Goal: Task Accomplishment & Management: Manage account settings

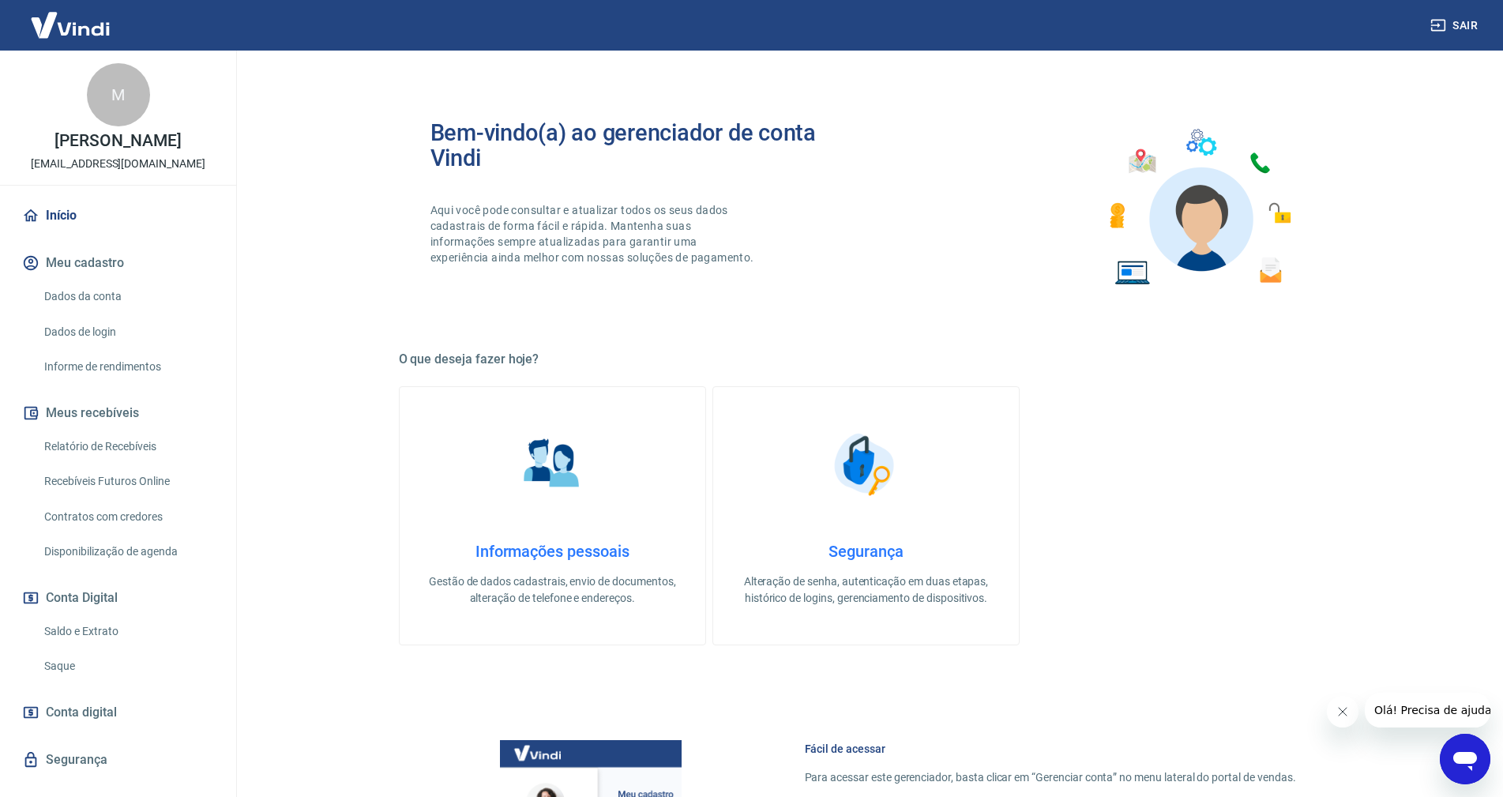
click at [73, 627] on link "Saldo e Extrato" at bounding box center [127, 631] width 179 height 32
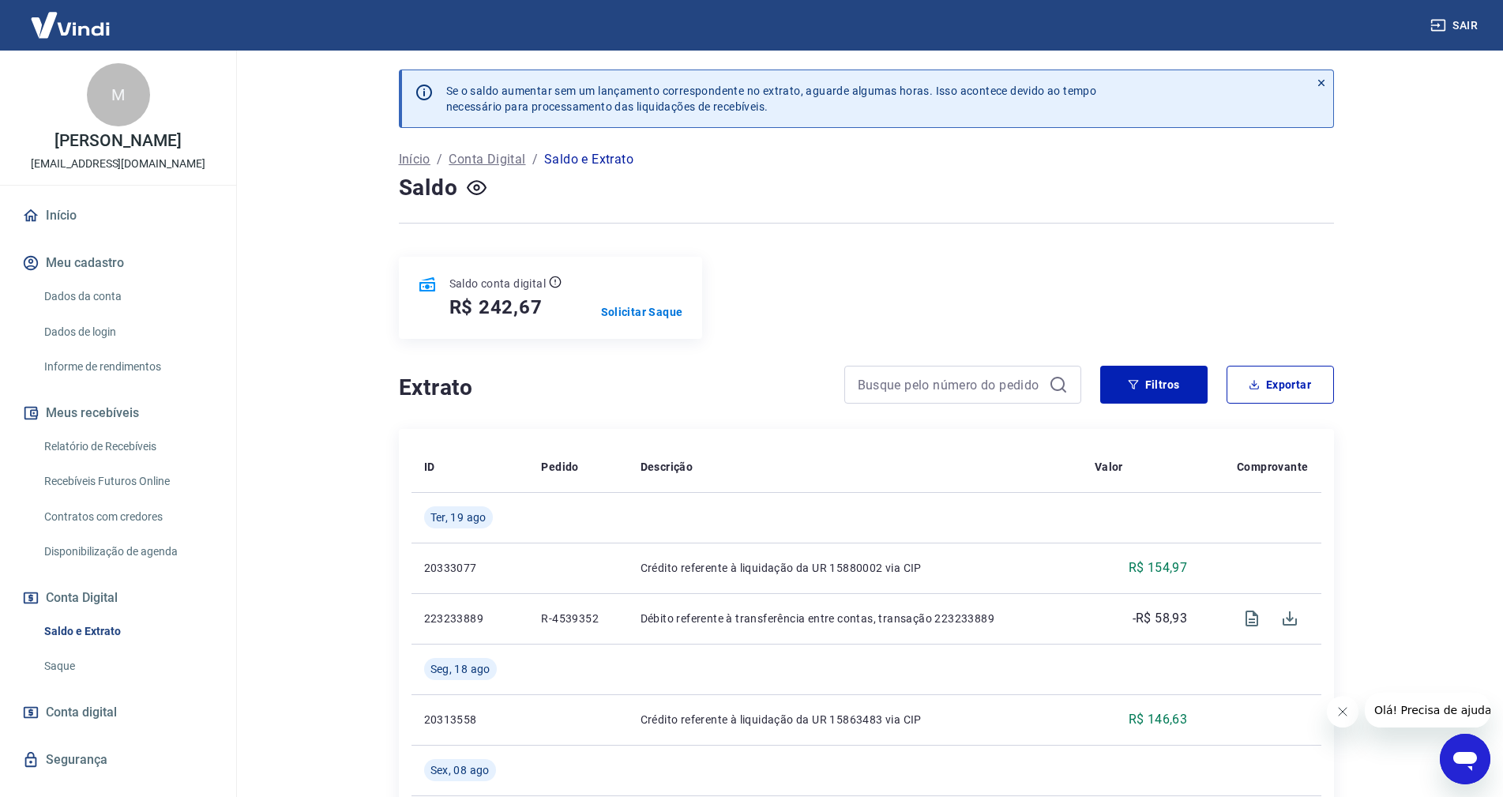
click at [105, 472] on link "Recebíveis Futuros Online" at bounding box center [127, 481] width 179 height 32
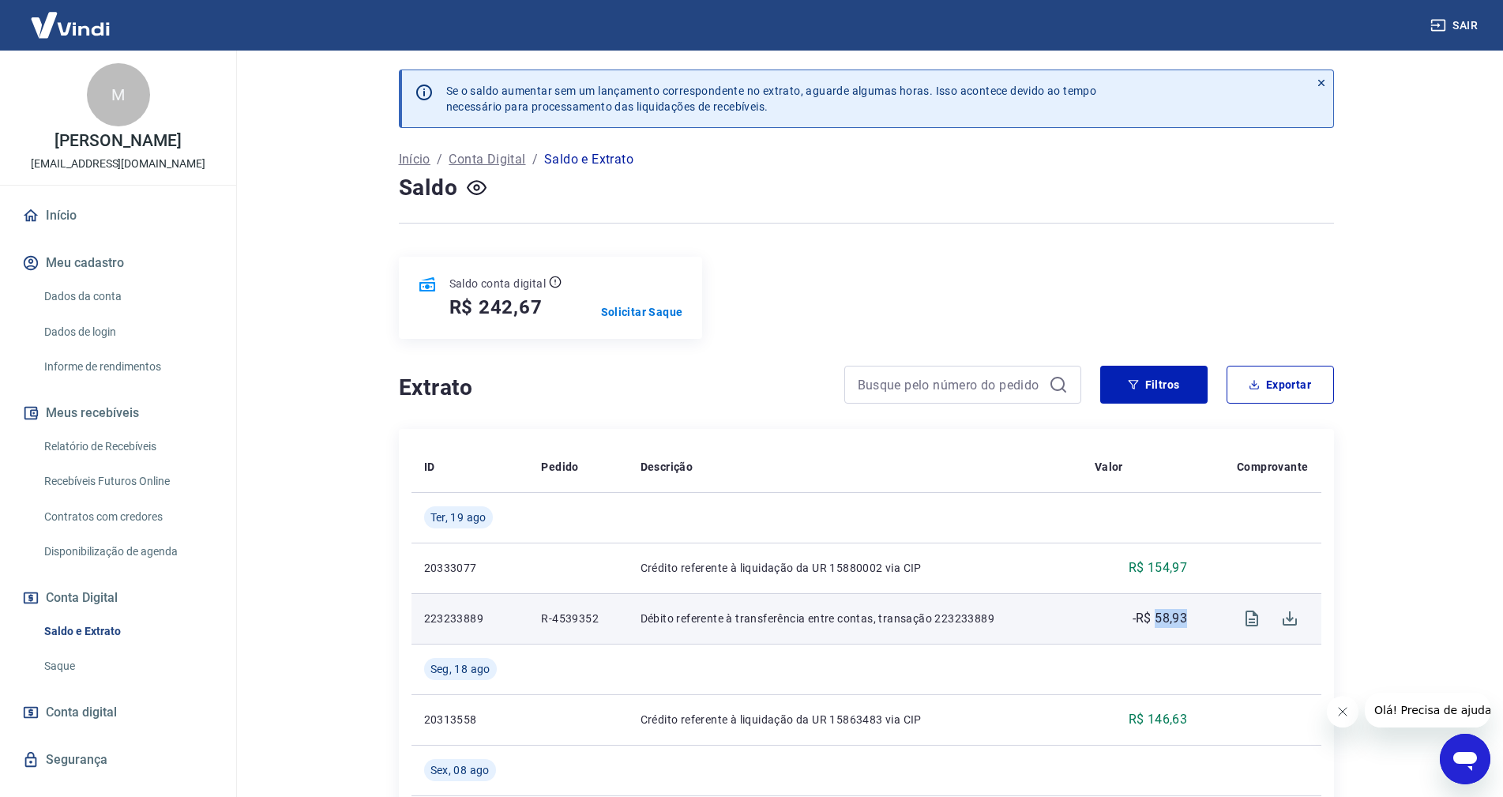
drag, startPoint x: 1186, startPoint y: 620, endPoint x: 1156, endPoint y: 620, distance: 30.0
click at [1156, 620] on p "-R$ 58,93" at bounding box center [1160, 618] width 55 height 19
click at [1155, 620] on p "-R$ 58,93" at bounding box center [1160, 618] width 55 height 19
drag, startPoint x: 992, startPoint y: 619, endPoint x: 612, endPoint y: 623, distance: 380.0
click at [612, 623] on tr "223233889 R-4539352 Débito referente à transferência entre contas, transação 22…" at bounding box center [867, 618] width 910 height 51
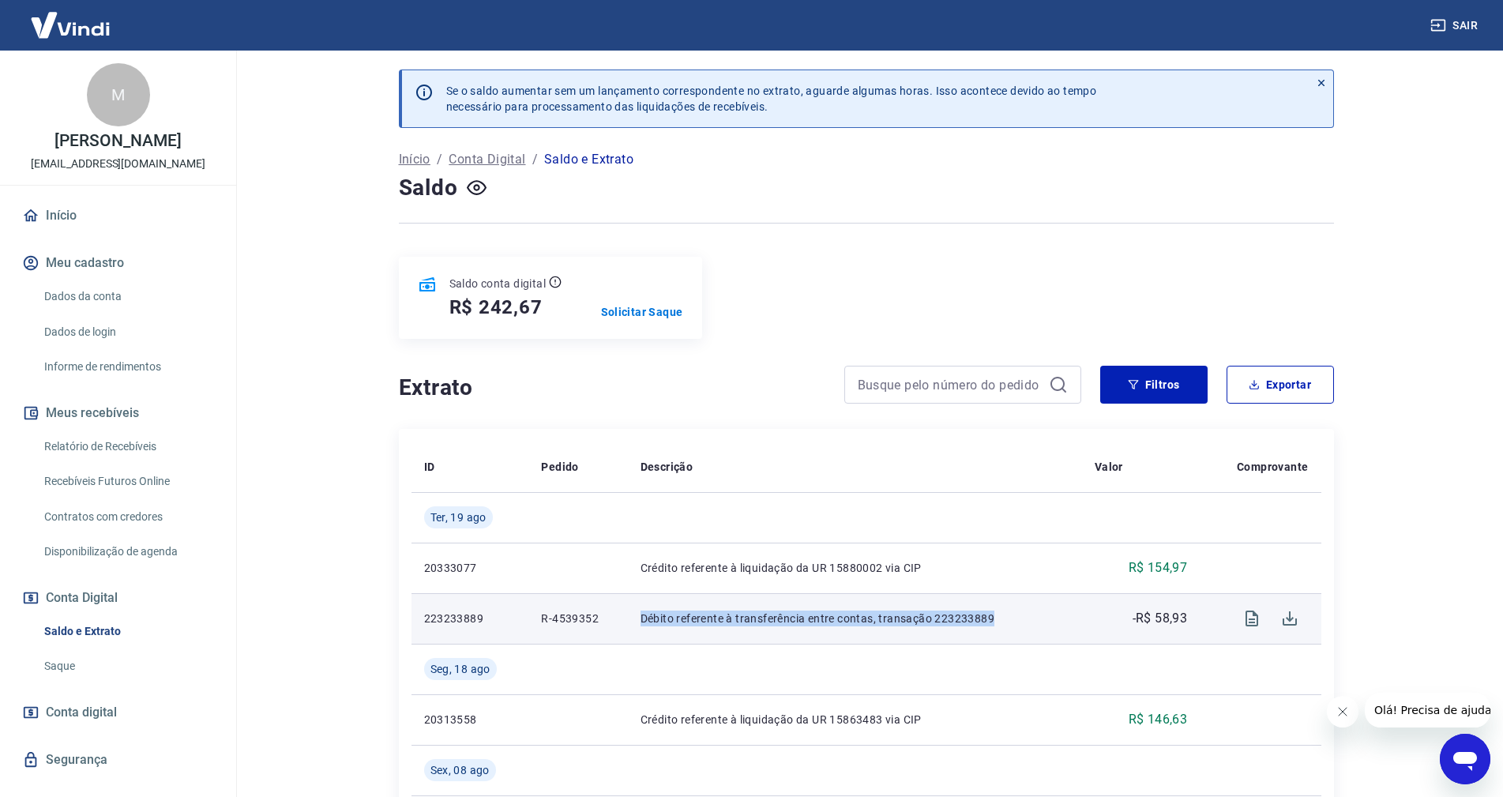
copy tr "Débito referente à transferência entre contas, transação 223233889"
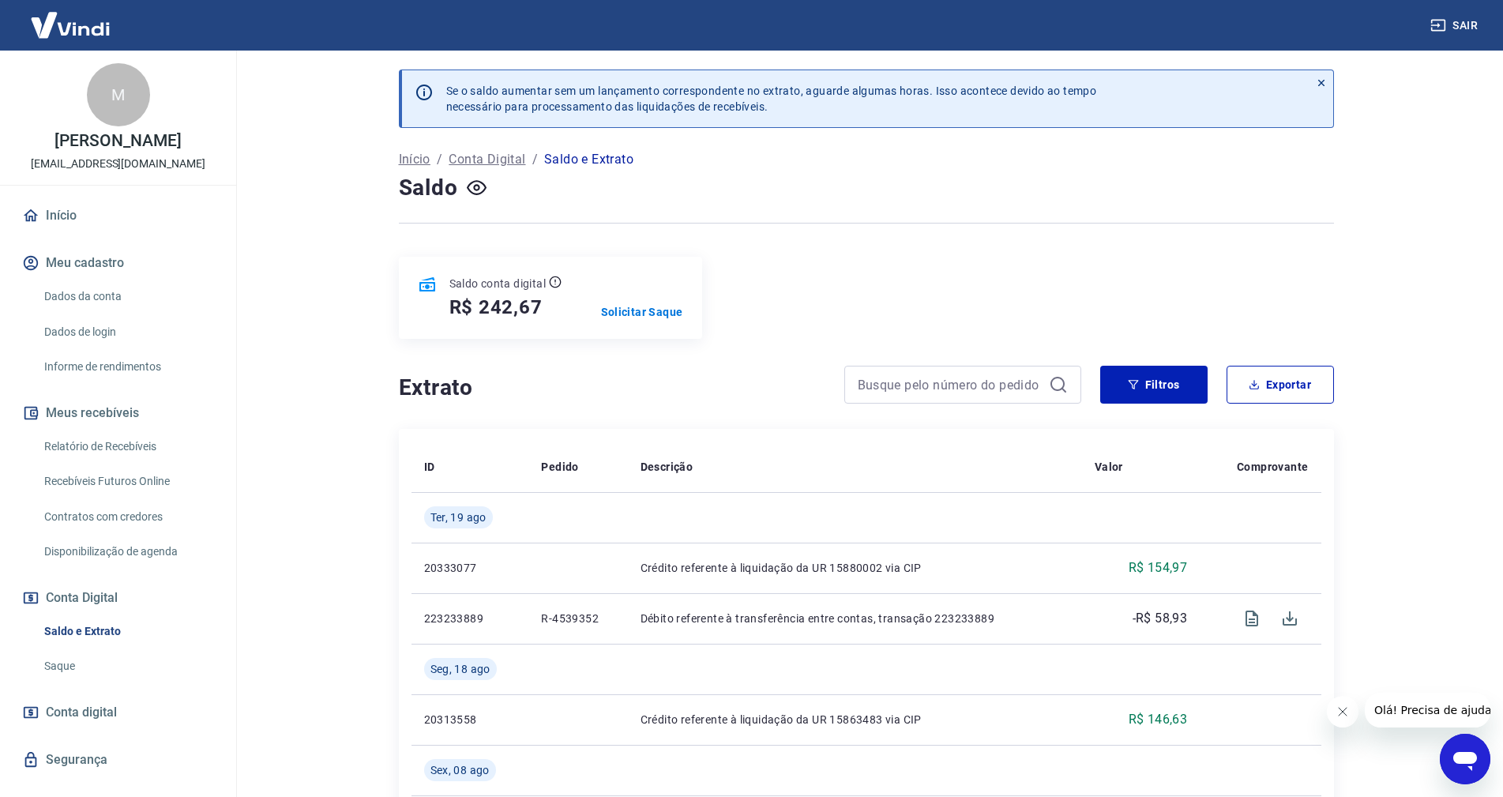
click at [1153, 382] on button "Filtros" at bounding box center [1154, 385] width 107 height 38
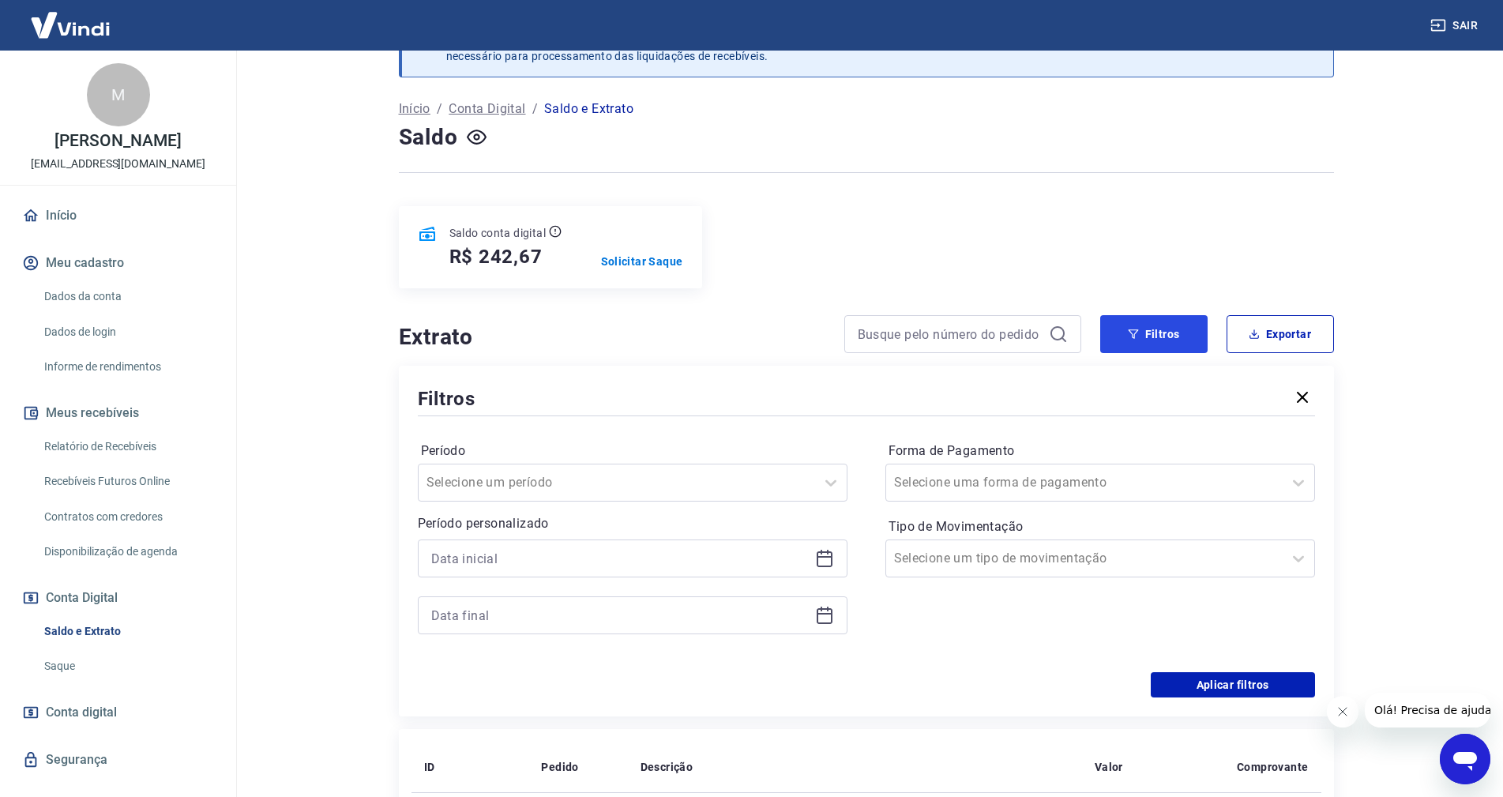
scroll to position [79, 0]
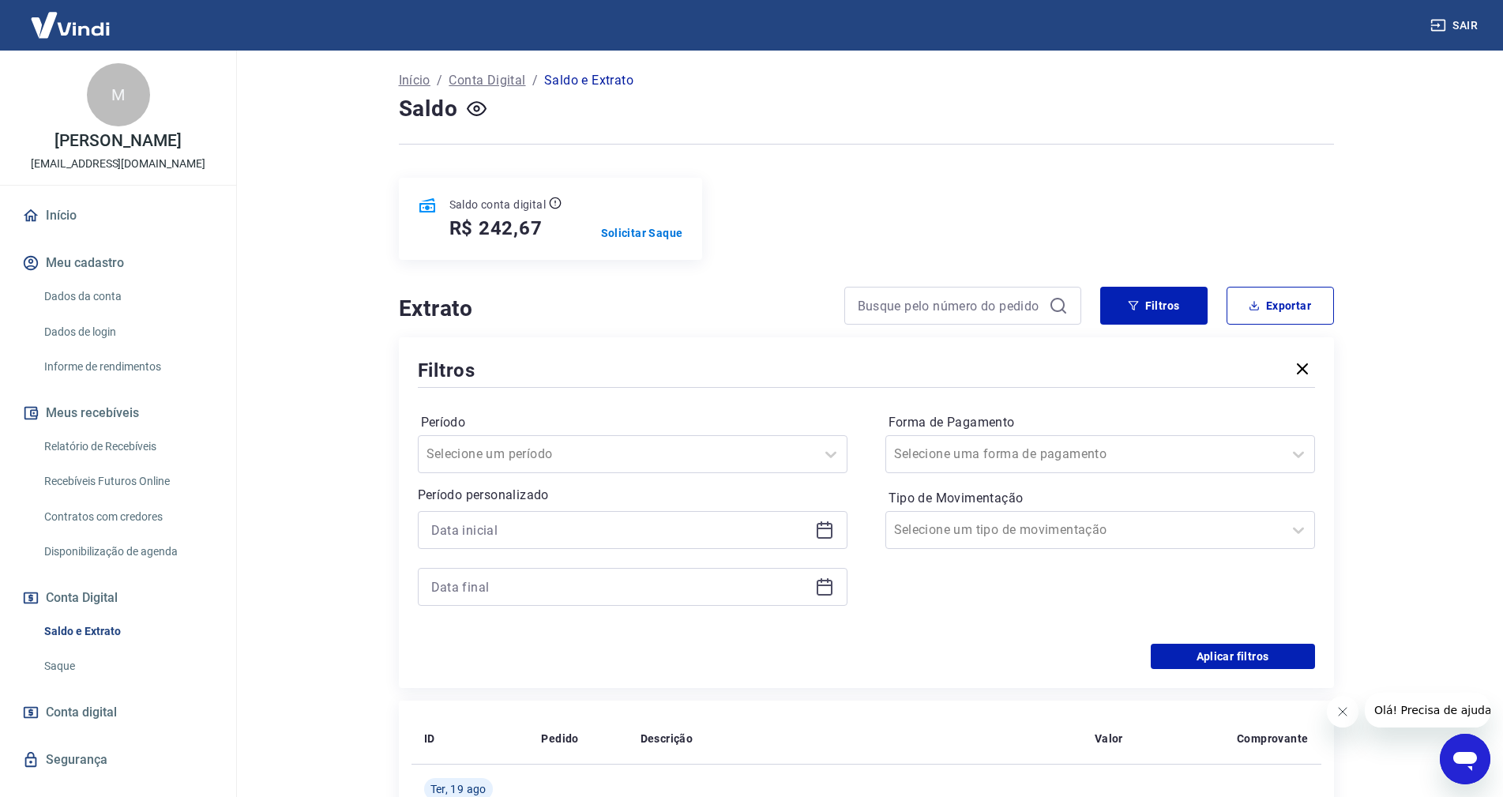
click at [832, 529] on icon at bounding box center [825, 529] width 16 height 2
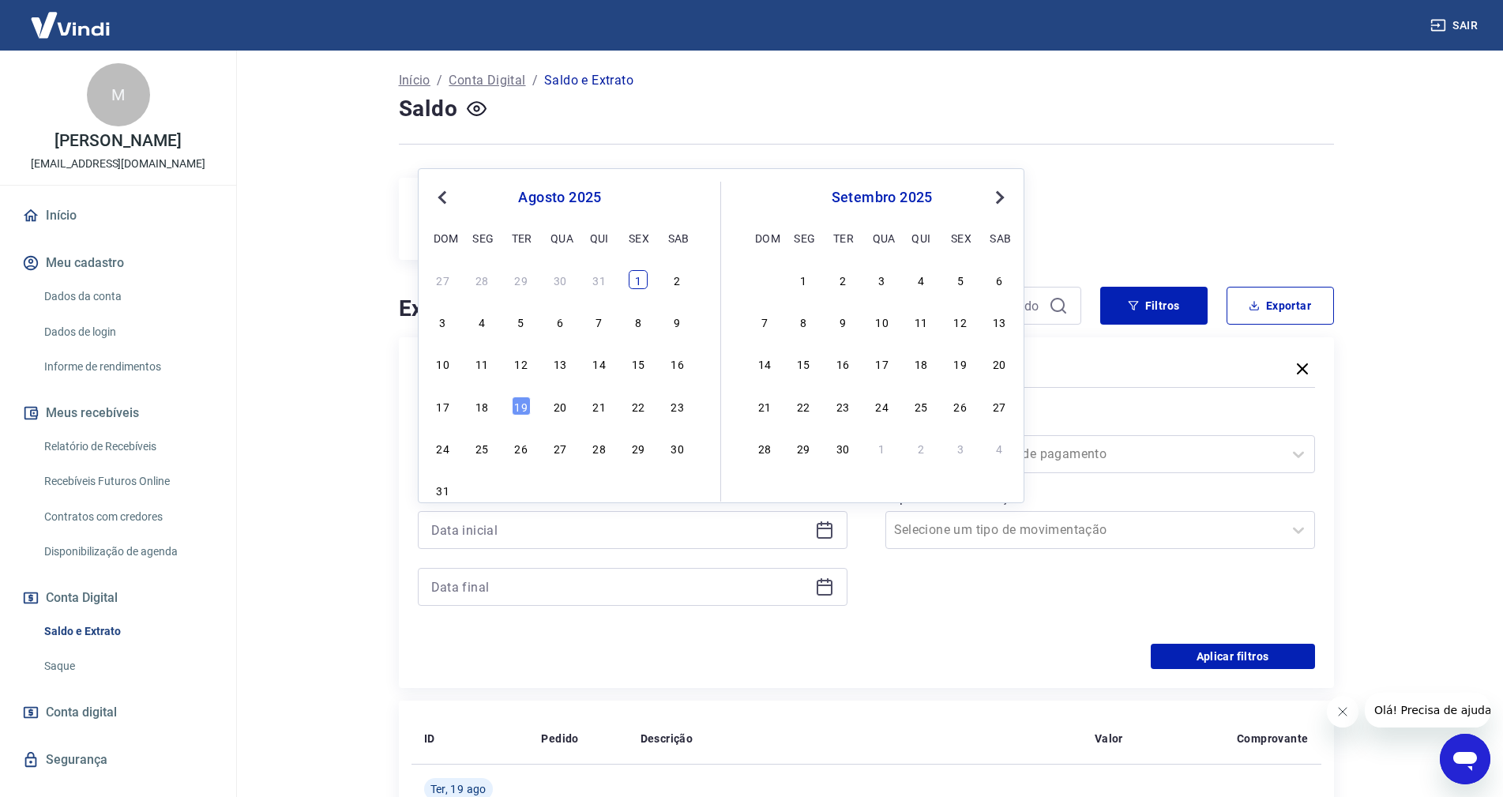
click at [638, 277] on div "1" at bounding box center [638, 279] width 19 height 19
type input "[DATE]"
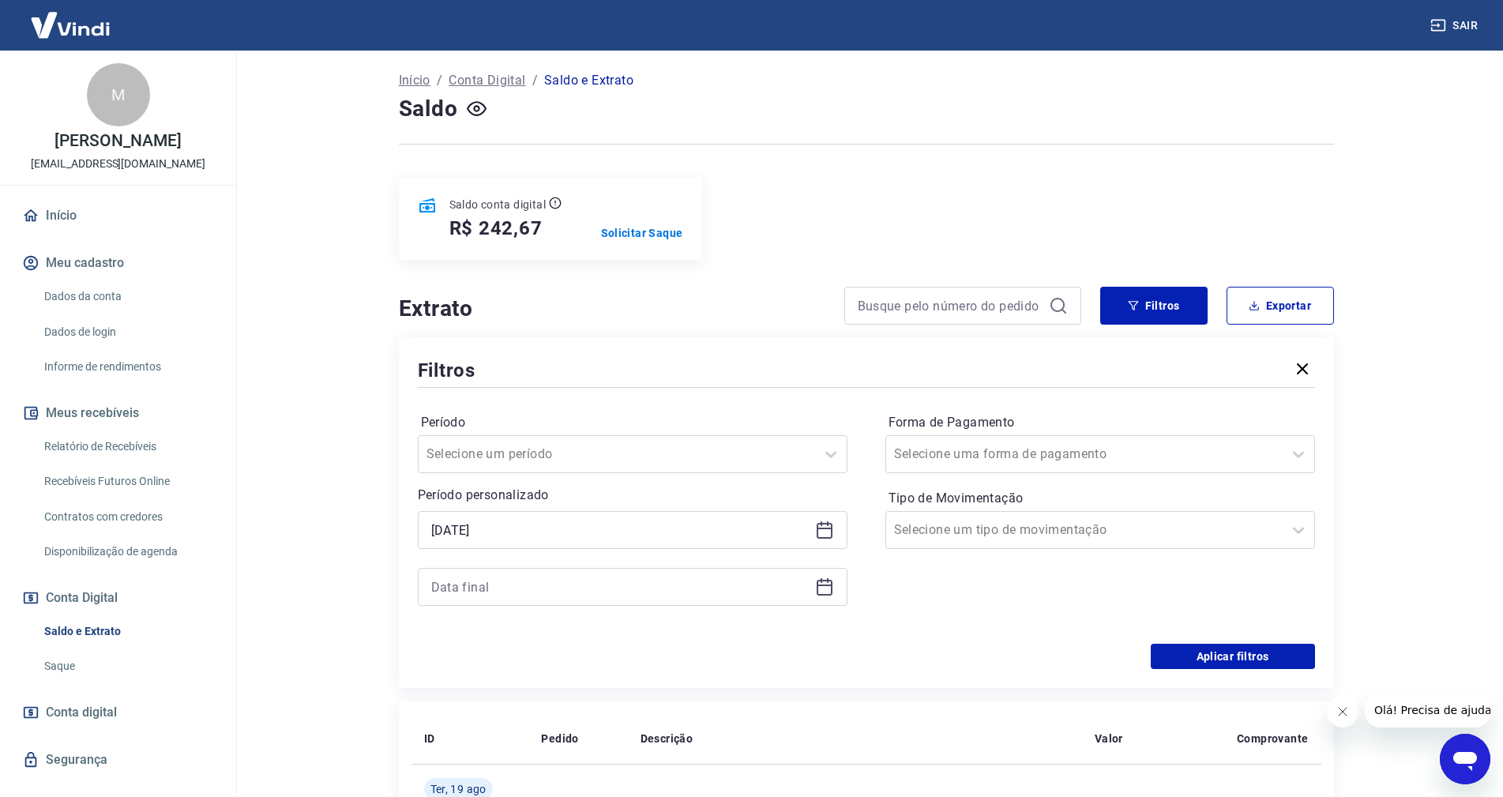
click at [833, 588] on icon at bounding box center [824, 587] width 19 height 19
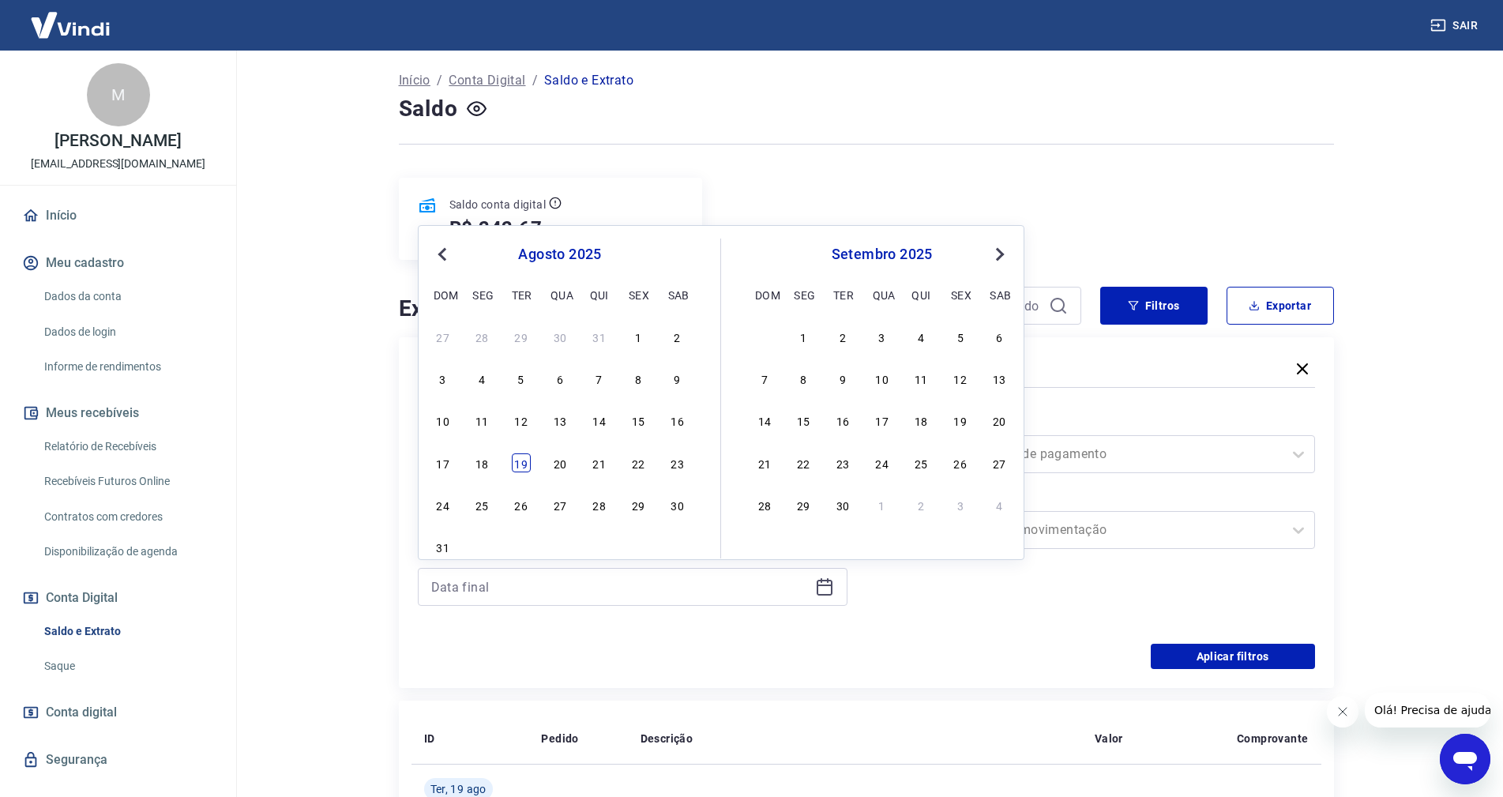
click at [514, 465] on div "19" at bounding box center [521, 462] width 19 height 19
type input "[DATE]"
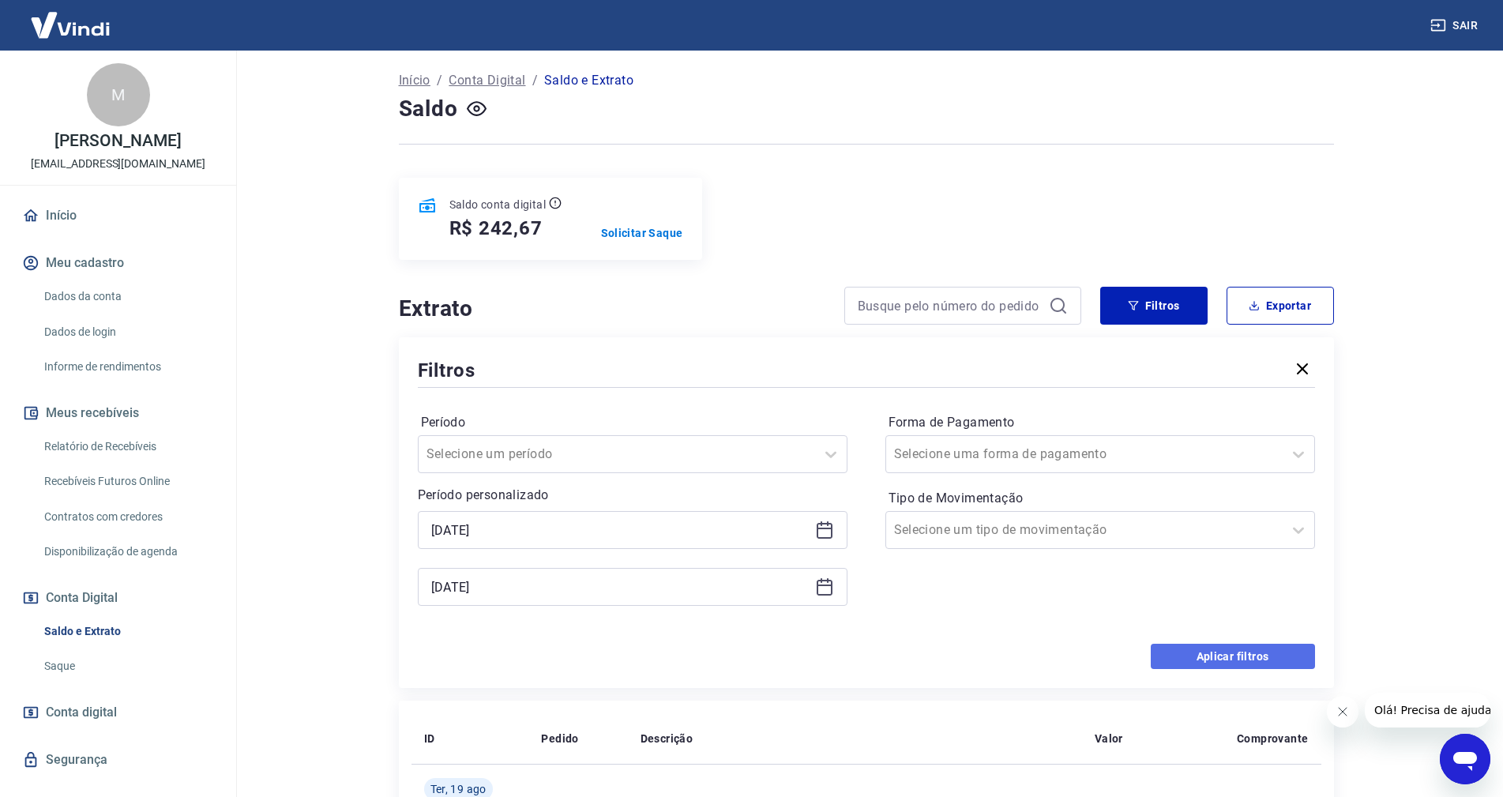
click at [1245, 663] on button "Aplicar filtros" at bounding box center [1233, 656] width 164 height 25
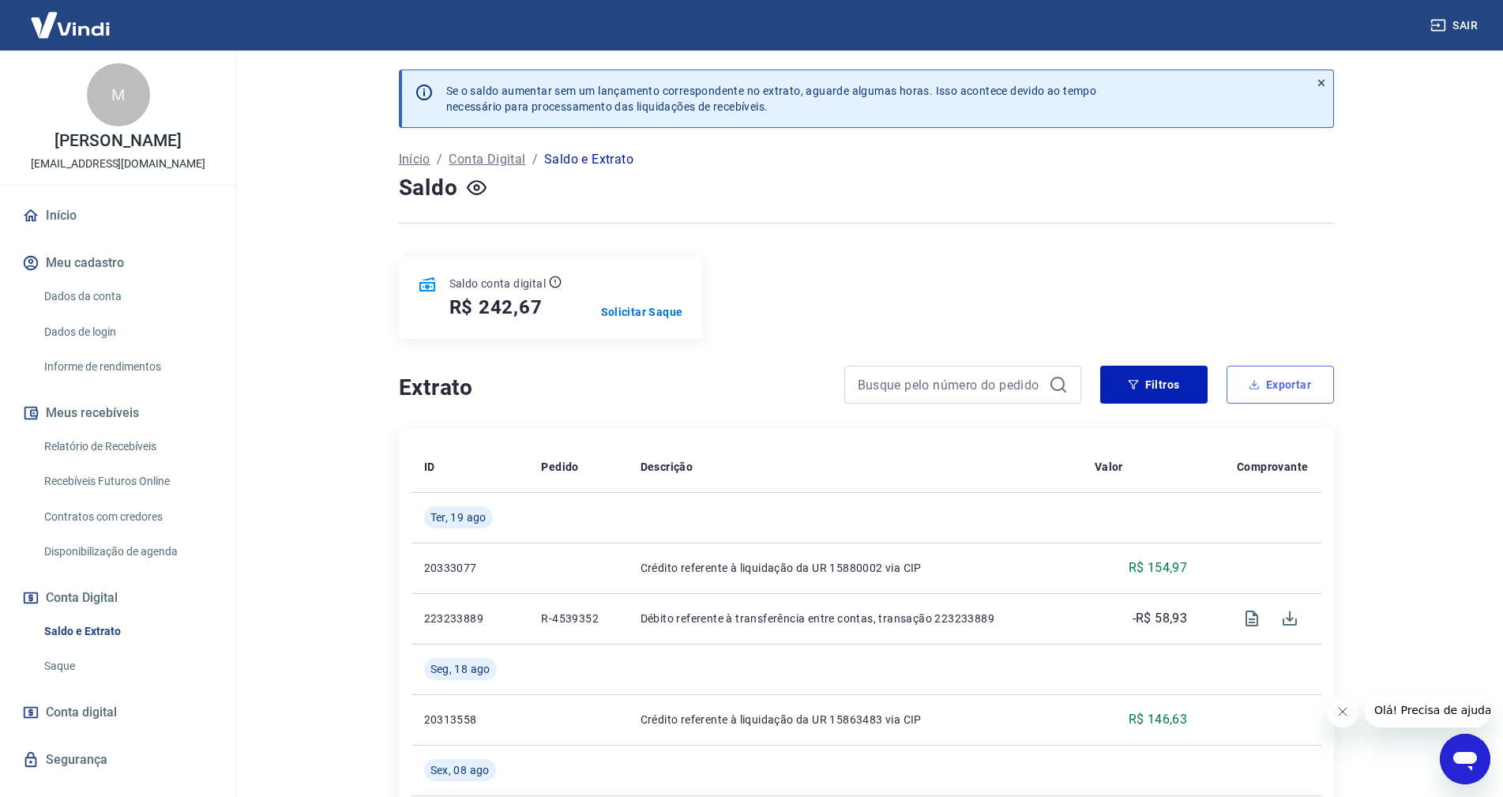
click at [1279, 386] on button "Exportar" at bounding box center [1280, 385] width 107 height 38
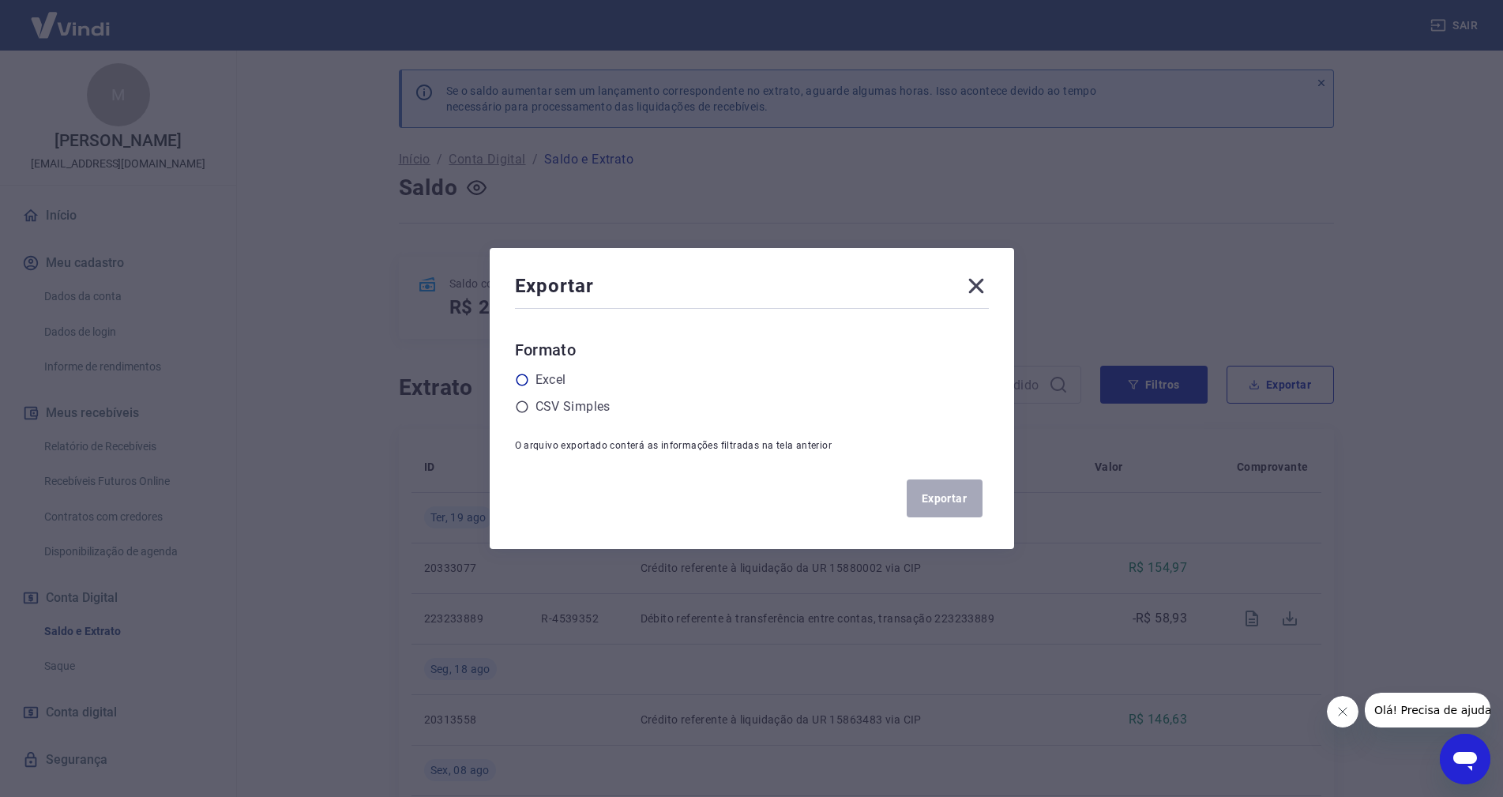
click at [527, 378] on icon at bounding box center [522, 380] width 14 height 14
click at [0, 0] on input "radio" at bounding box center [0, 0] width 0 height 0
click at [947, 507] on button "Exportar" at bounding box center [945, 499] width 76 height 38
